Goal: Task Accomplishment & Management: Manage account settings

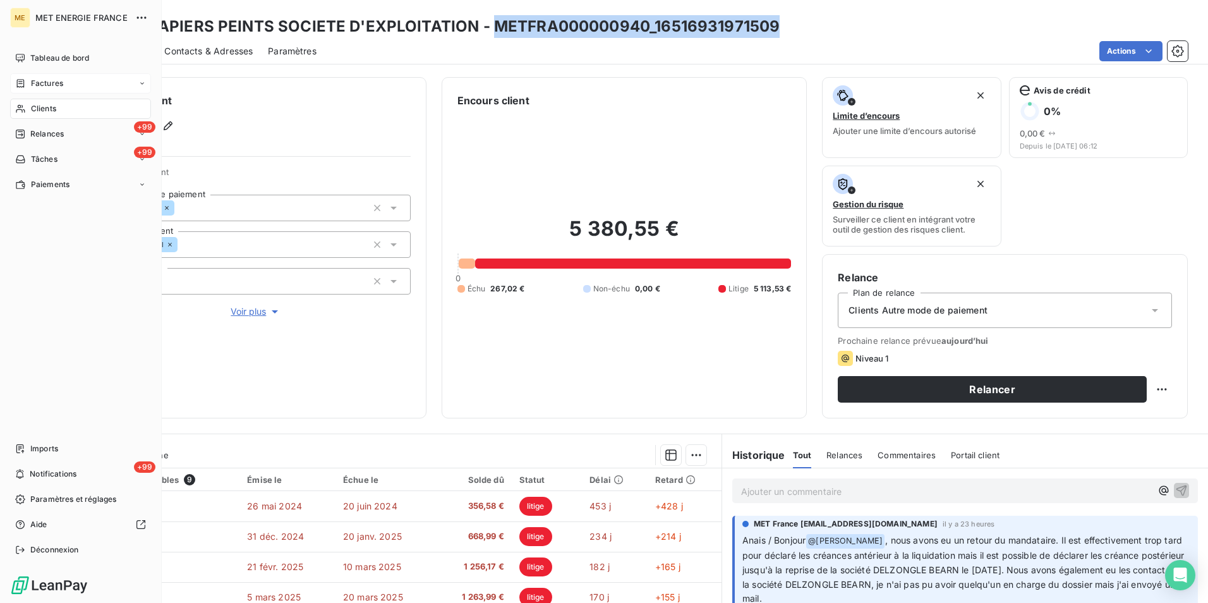
scroll to position [53, 0]
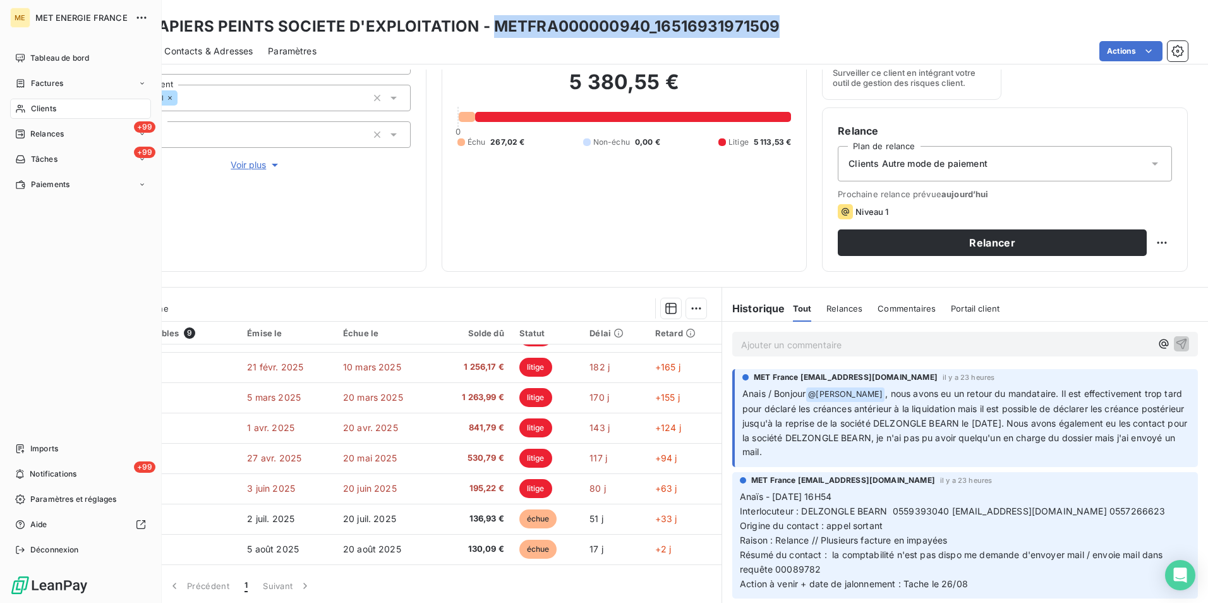
click at [66, 109] on div "Clients" at bounding box center [80, 109] width 141 height 20
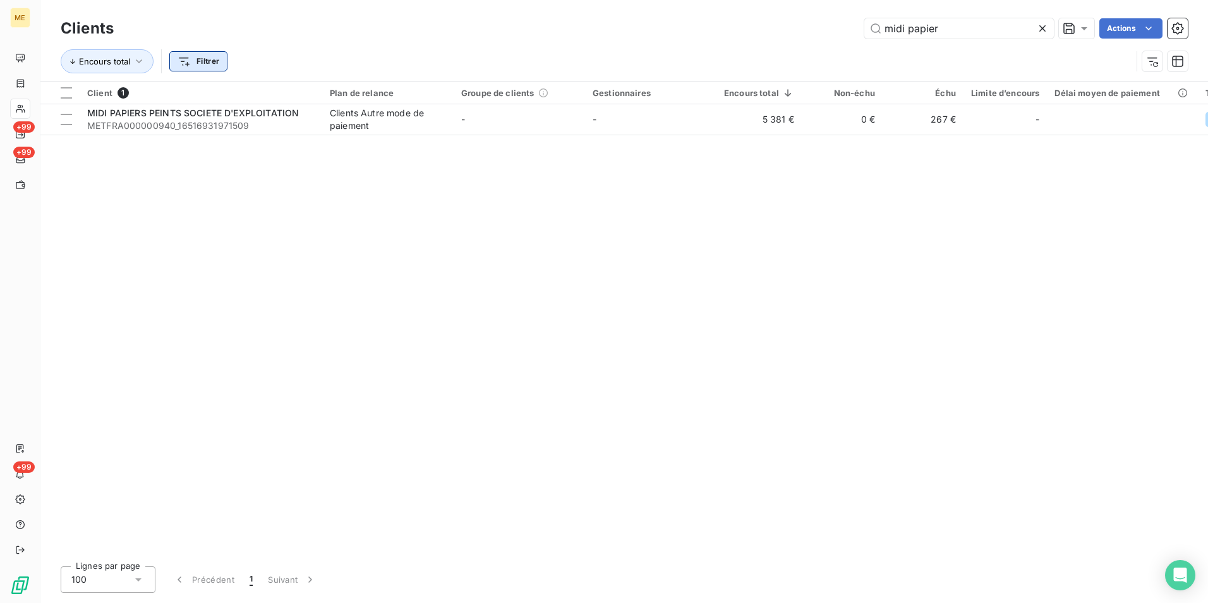
click at [215, 63] on html "ME +99 +99 +99 Clients midi papier Actions Encours total Filtrer Client 1 Plan …" at bounding box center [604, 301] width 1208 height 603
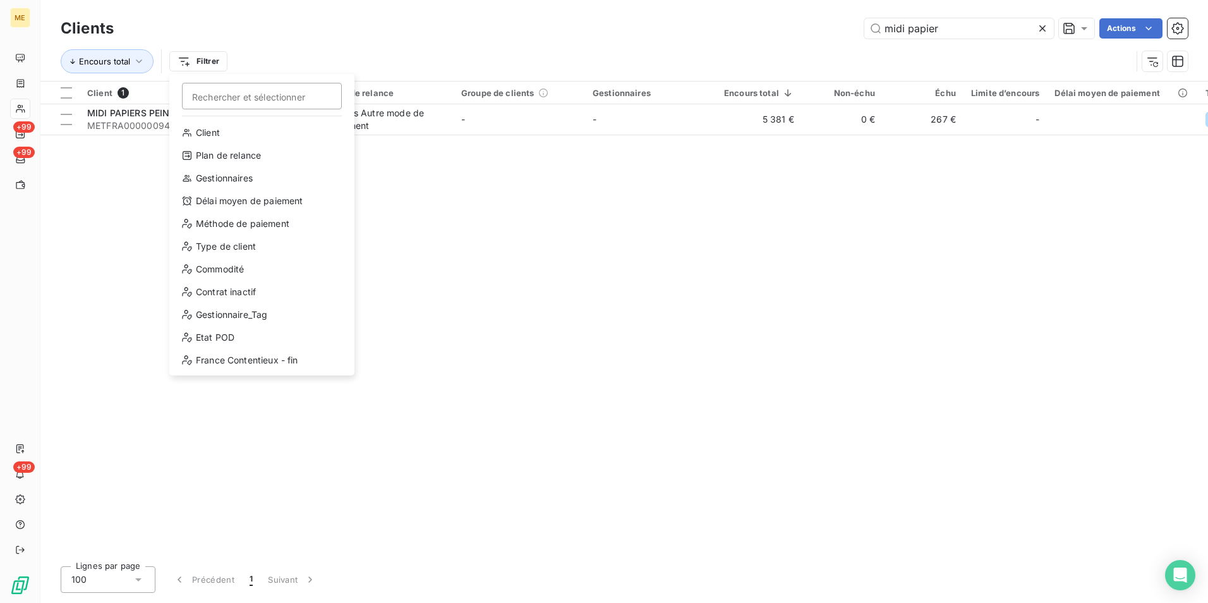
click at [537, 51] on html "ME +99 +99 +99 Clients midi papier Actions Encours total Filtrer Rechercher et …" at bounding box center [604, 301] width 1208 height 603
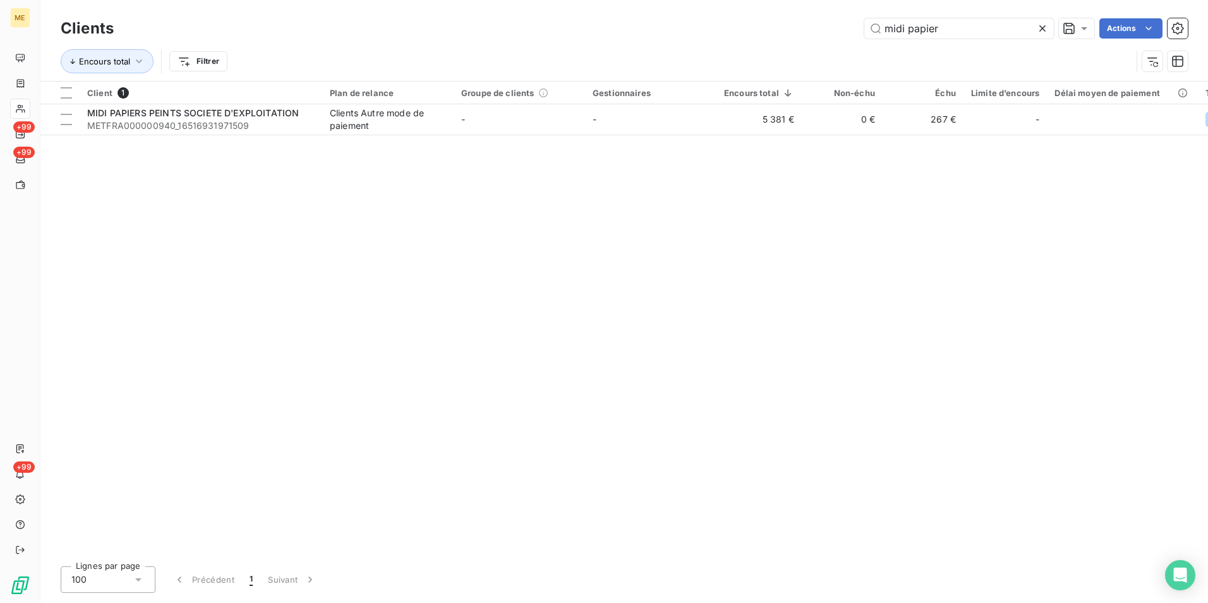
click at [1041, 28] on icon at bounding box center [1042, 28] width 13 height 13
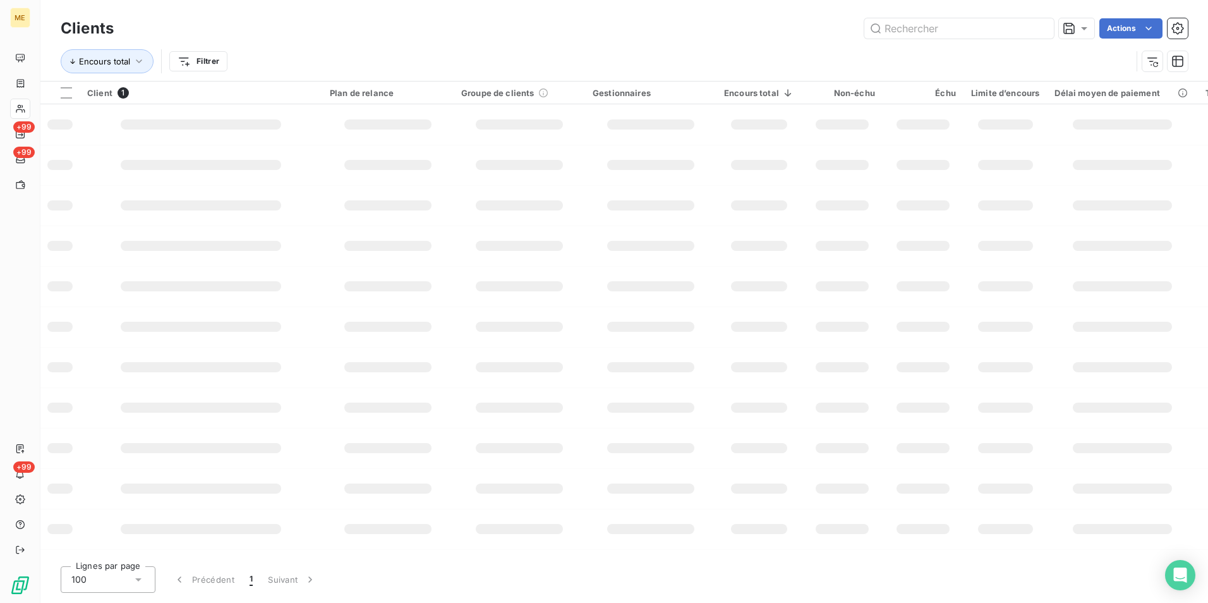
click at [188, 61] on html "ME +99 +99 +99 Clients Actions Encours total Filtrer Client 1 Plan de relance G…" at bounding box center [604, 301] width 1208 height 603
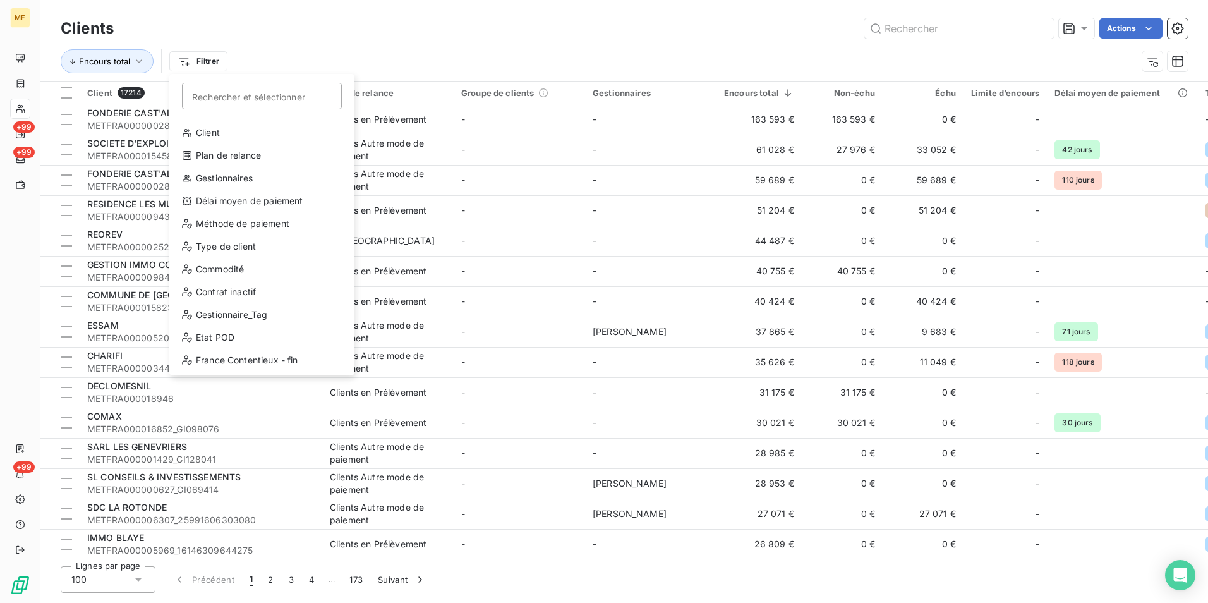
scroll to position [91, 0]
click at [252, 361] on div "Recouvrement" at bounding box center [261, 360] width 175 height 20
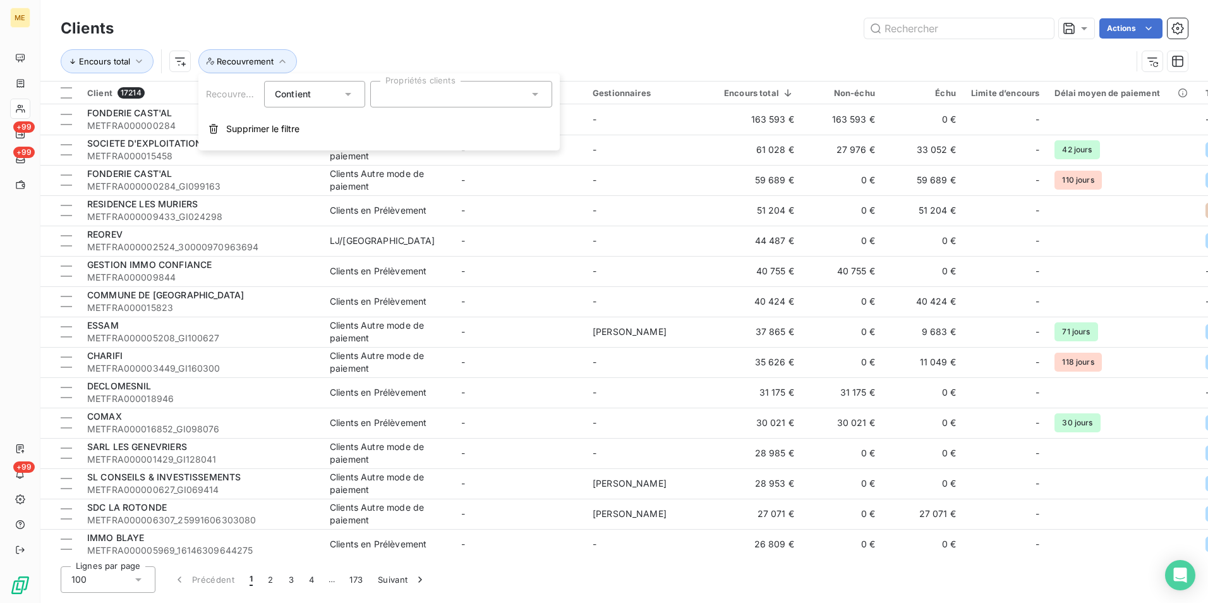
click at [439, 91] on div at bounding box center [461, 94] width 182 height 27
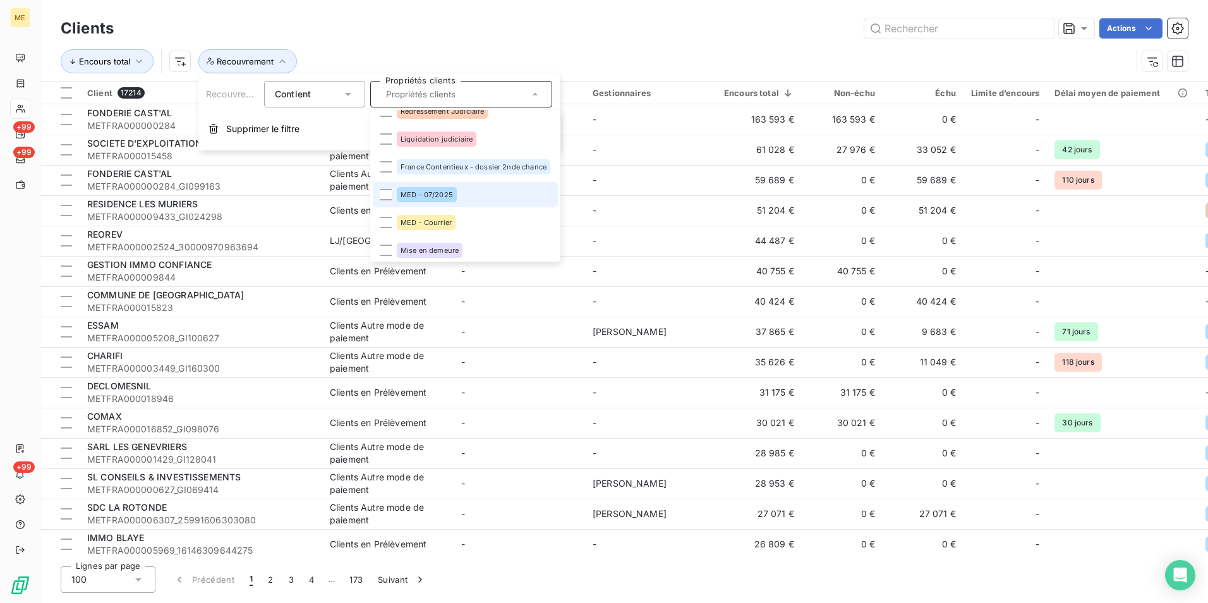
scroll to position [18, 0]
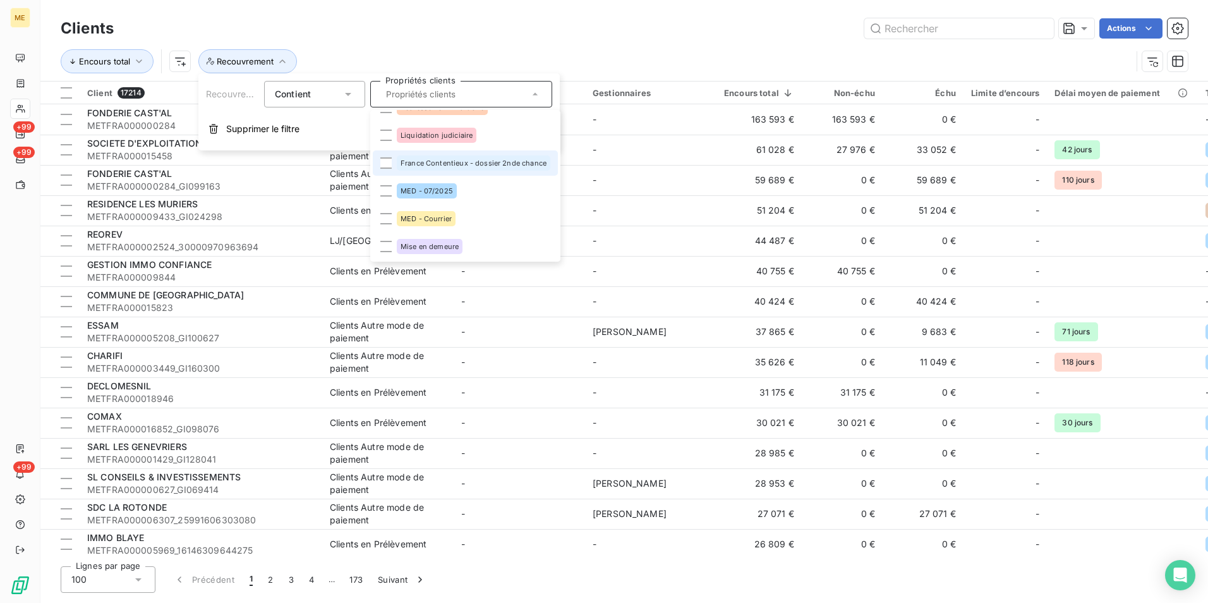
click at [496, 166] on span "France Contentieux - dossier 2nde chance" at bounding box center [474, 163] width 146 height 8
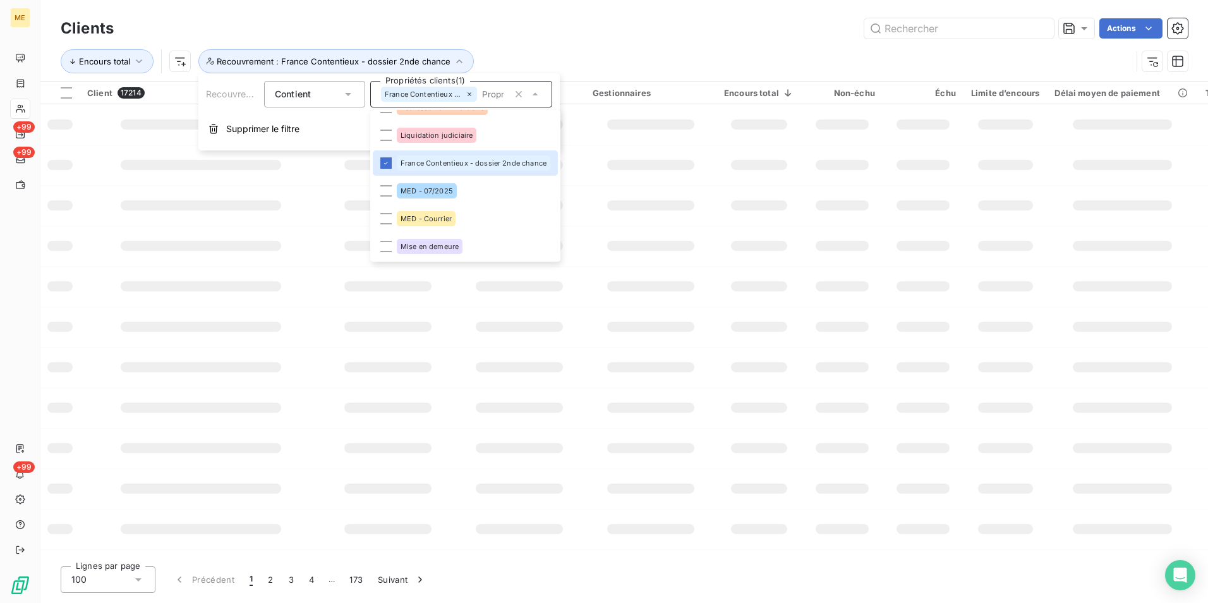
click at [386, 426] on td at bounding box center [387, 407] width 131 height 40
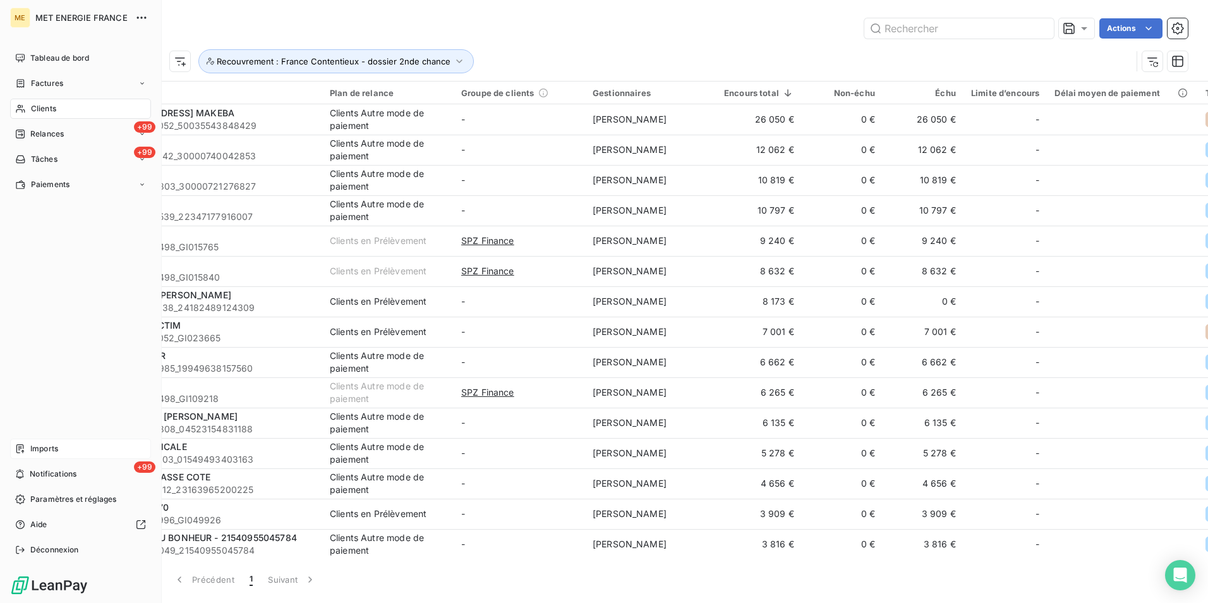
click at [66, 447] on div "Imports" at bounding box center [80, 449] width 141 height 20
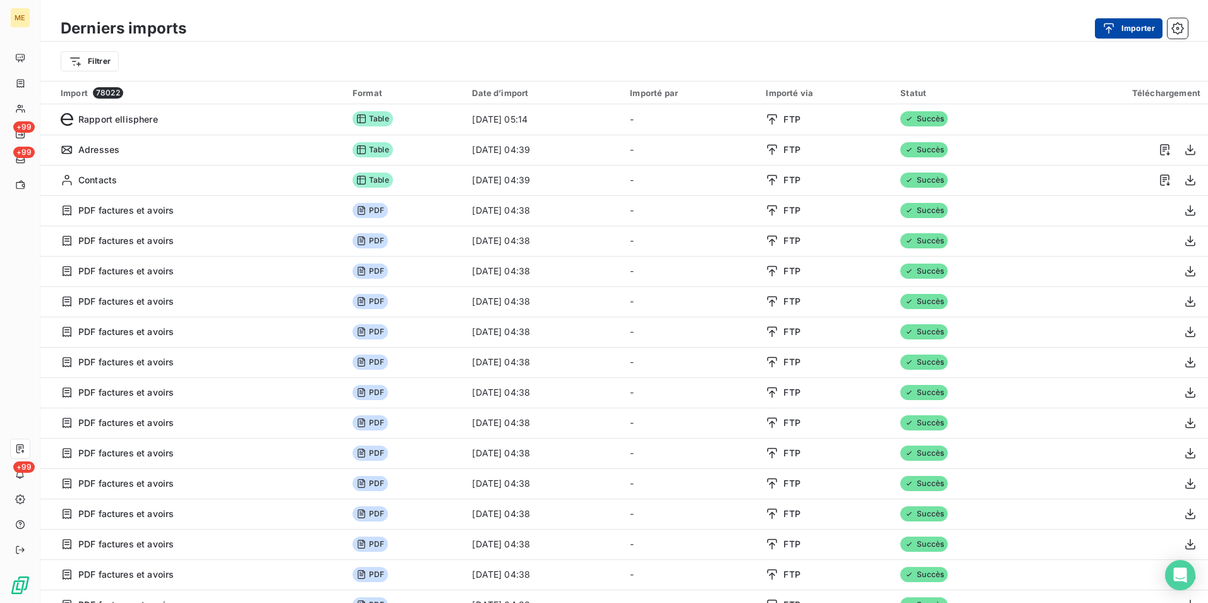
click at [1146, 30] on button "Importer" at bounding box center [1129, 28] width 68 height 20
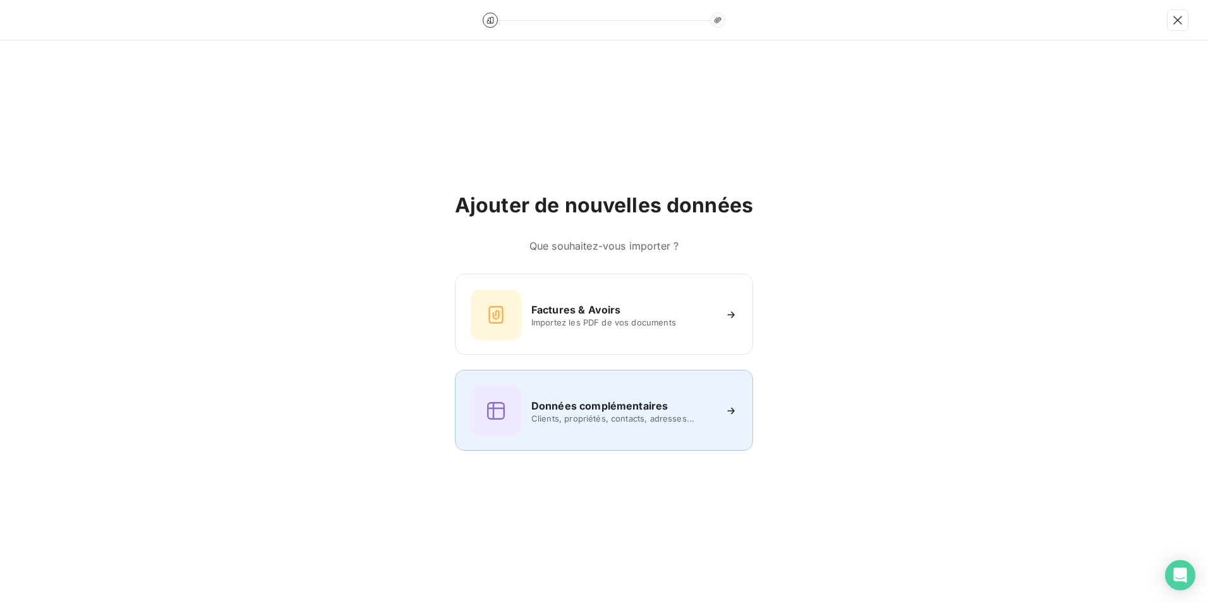
click at [587, 396] on div "Données complémentaires Clients, propriétés, contacts, adresses..." at bounding box center [604, 411] width 267 height 51
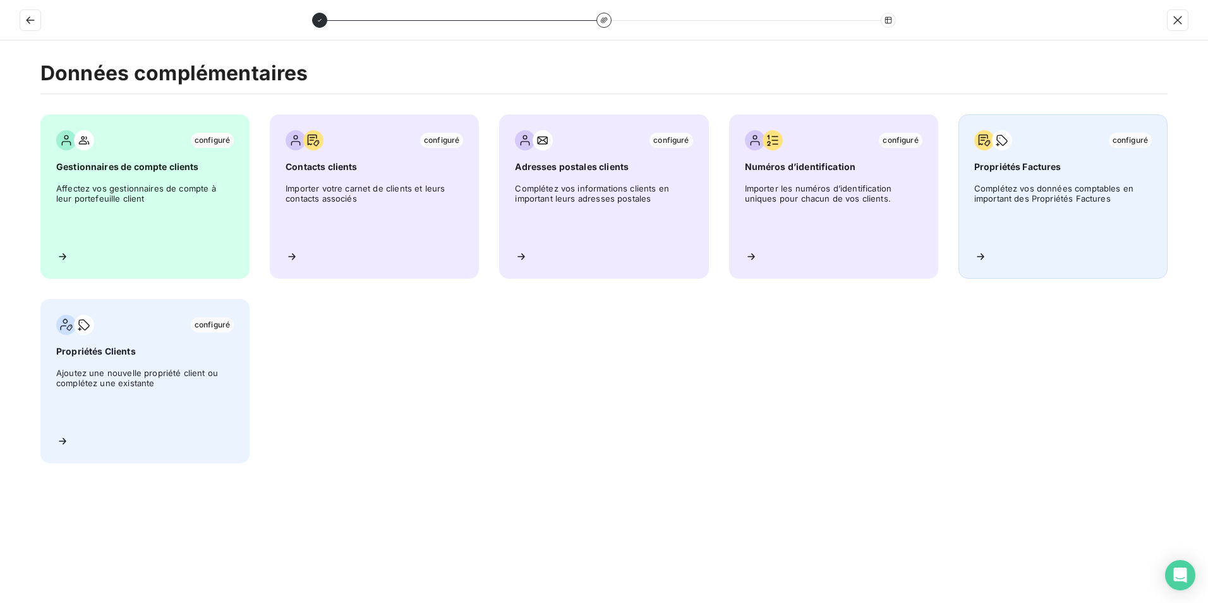
click at [1054, 207] on span "Complétez vos données comptables en important des Propriétés Factures" at bounding box center [1064, 211] width 178 height 57
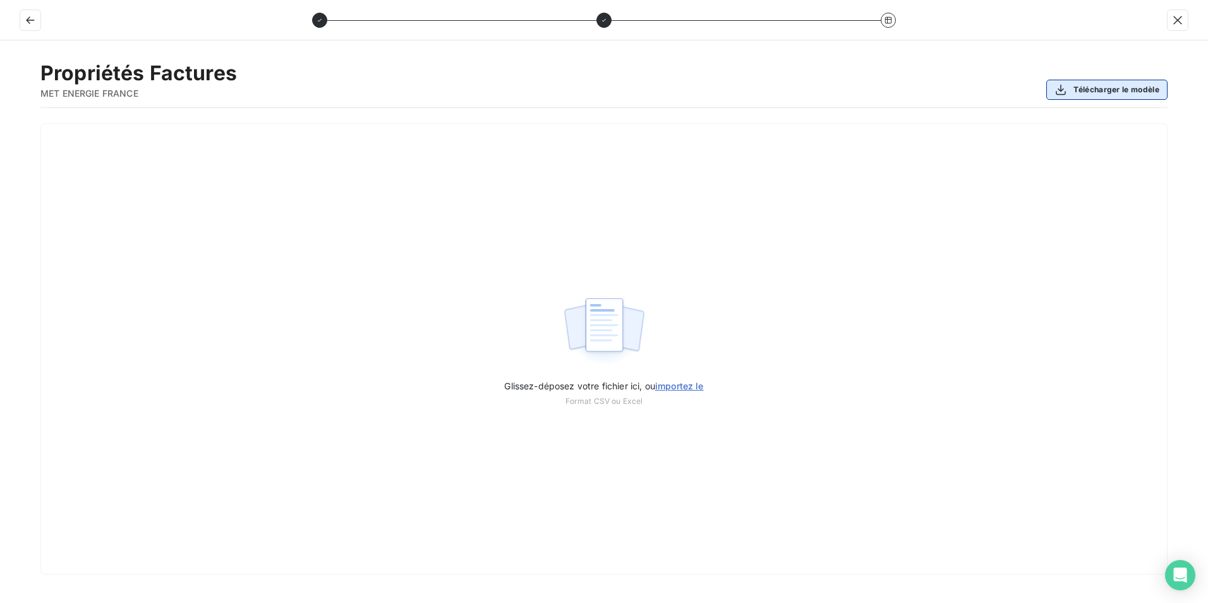
click at [1090, 83] on button "Télécharger le modèle" at bounding box center [1107, 90] width 121 height 20
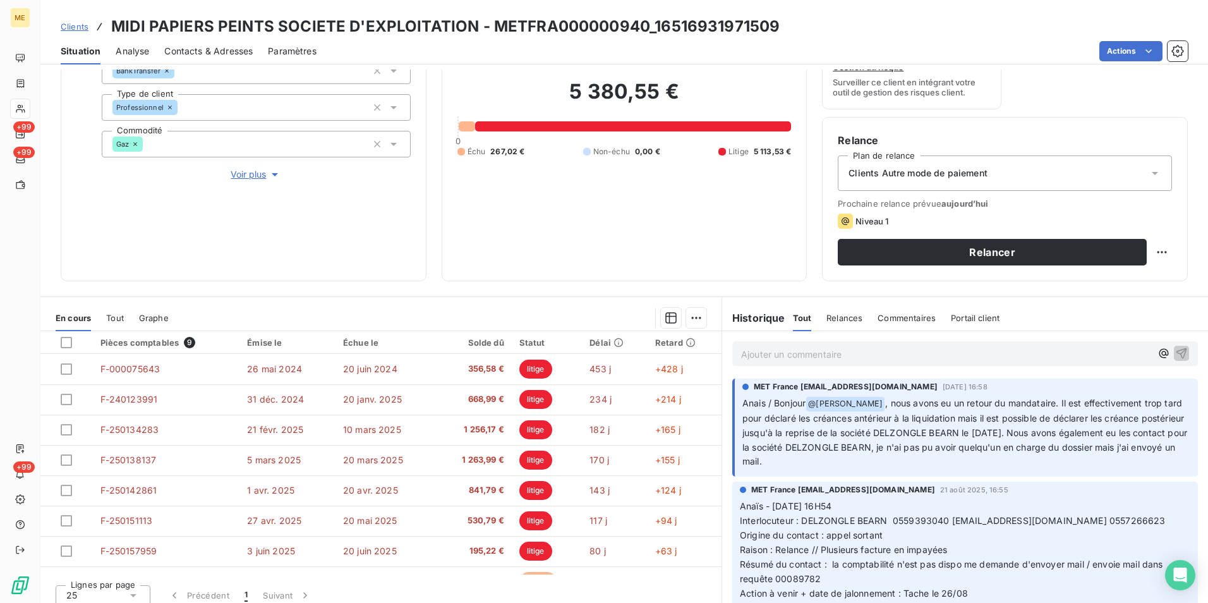
scroll to position [147, 0]
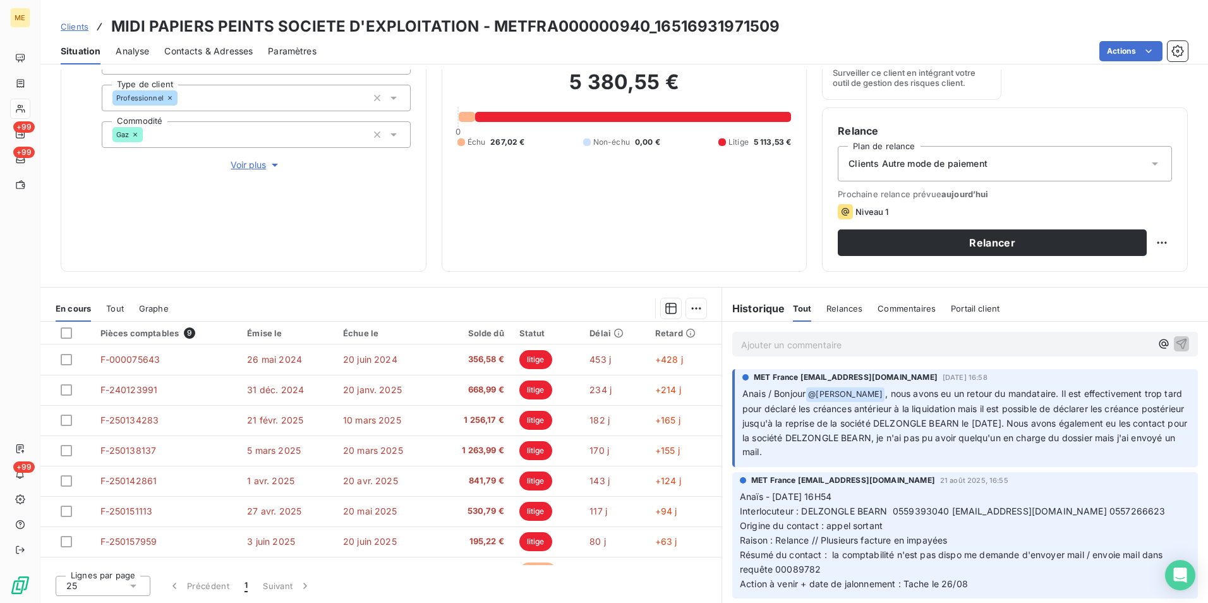
drag, startPoint x: 897, startPoint y: 387, endPoint x: 964, endPoint y: 453, distance: 93.4
click at [964, 453] on p "Anais / Bonjour @ Bélinda Thomont , nous avons eu un retour du mandataire. Il e…" at bounding box center [967, 423] width 448 height 73
click at [886, 351] on p "Ajouter un commentaire ﻿" at bounding box center [946, 345] width 410 height 16
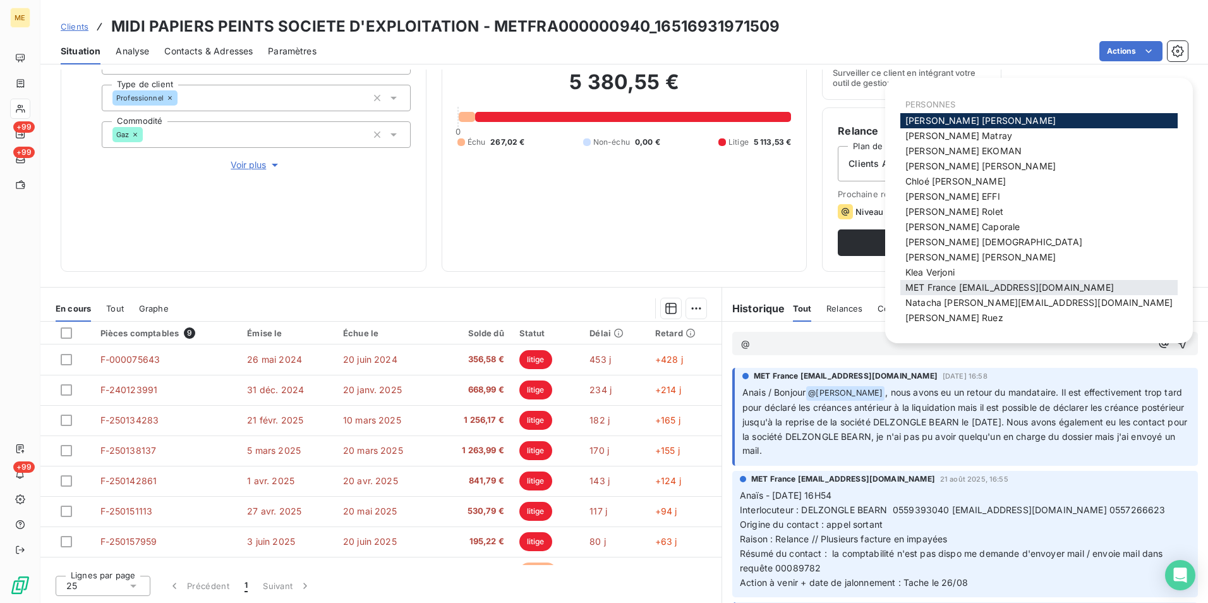
click at [1033, 291] on span "MET France met-france@recouvrement.met.com" at bounding box center [1010, 287] width 209 height 11
